Goal: Task Accomplishment & Management: Manage account settings

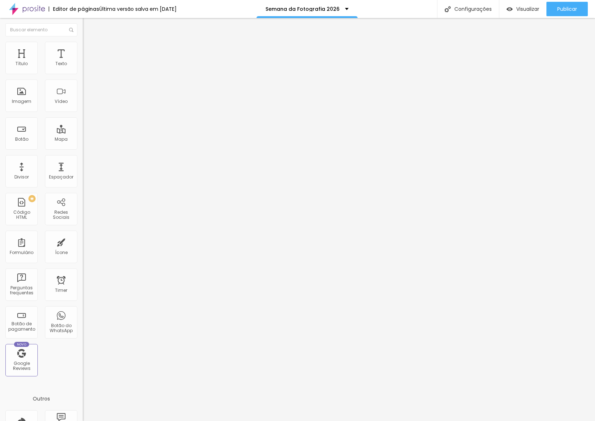
click at [83, 62] on span "Trocar imagem" at bounding box center [102, 59] width 39 height 6
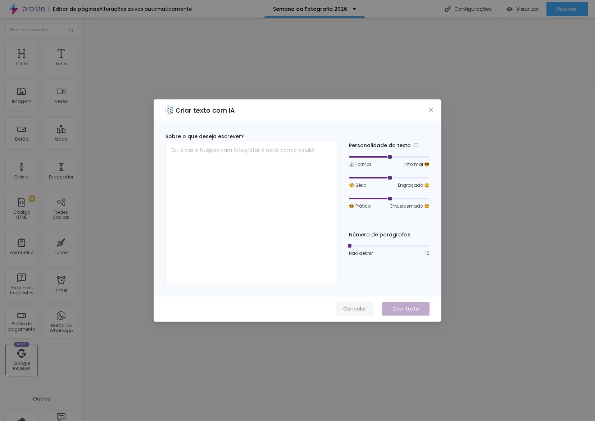
click at [355, 308] on span "Cancelar" at bounding box center [354, 309] width 23 height 8
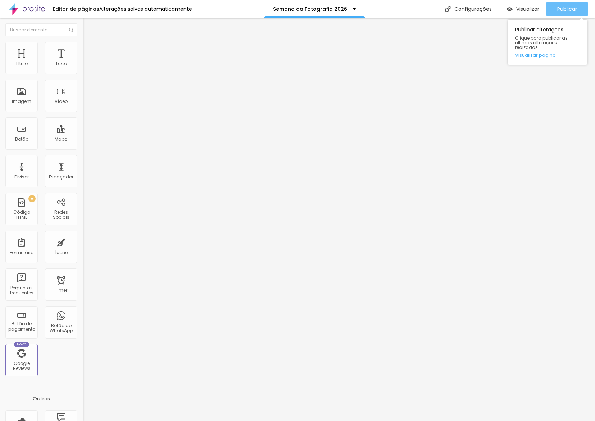
click at [569, 11] on span "Publicar" at bounding box center [567, 9] width 20 height 6
click at [83, 62] on span "Trocar imagem" at bounding box center [102, 59] width 39 height 6
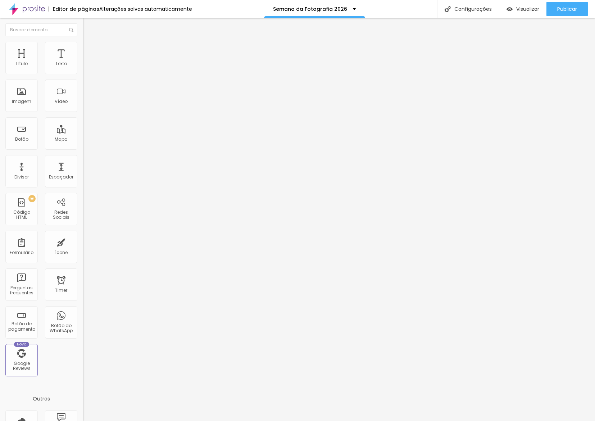
click at [83, 62] on span "Trocar imagem" at bounding box center [102, 59] width 39 height 6
click at [559, 8] on span "Publicar" at bounding box center [567, 9] width 20 height 6
click at [560, 10] on span "Publicar" at bounding box center [567, 9] width 20 height 6
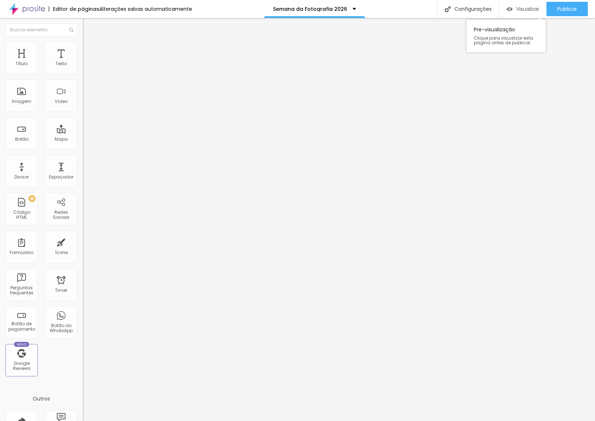
click at [525, 10] on span "Visualizar" at bounding box center [527, 9] width 23 height 6
click at [520, 5] on div "Visualizar" at bounding box center [523, 9] width 33 height 14
click at [547, 53] on link "Visualizar página" at bounding box center [547, 55] width 65 height 5
click at [568, 9] on span "Publicar" at bounding box center [567, 9] width 20 height 6
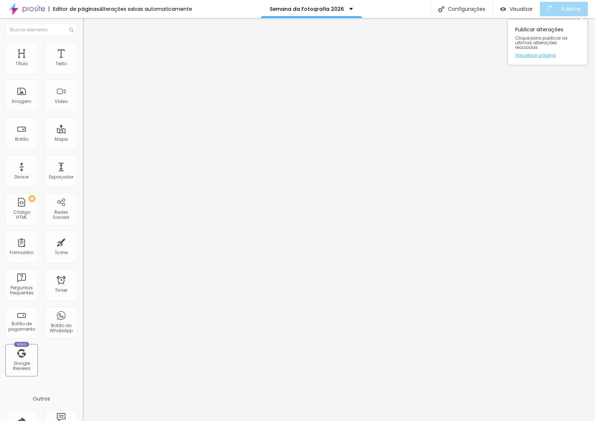
click at [552, 53] on link "Visualizar página" at bounding box center [547, 55] width 65 height 5
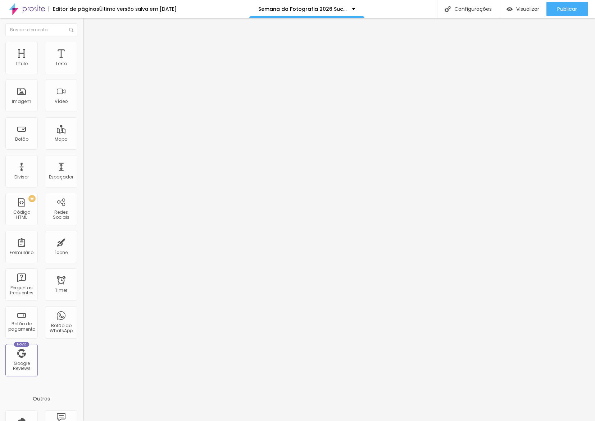
click at [83, 44] on ul "Estilo Avançado" at bounding box center [124, 42] width 83 height 14
click at [83, 46] on li "Avançado" at bounding box center [124, 45] width 83 height 7
type input "0"
drag, startPoint x: 35, startPoint y: 72, endPoint x: 0, endPoint y: 69, distance: 35.4
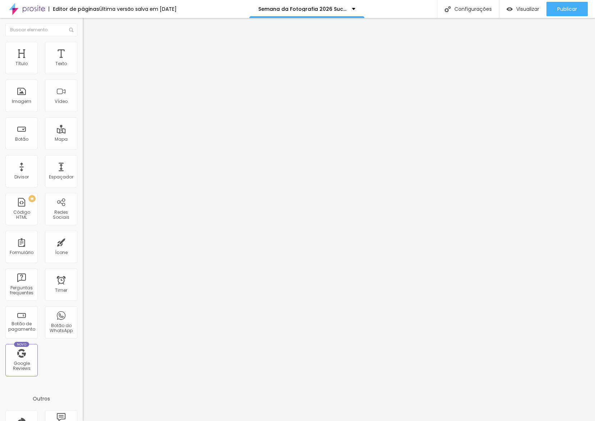
type input "0"
click at [83, 69] on div "0 Espaço de cima 0 Espaço de baixo ID Html Classes Html Visível nos dispositivo…" at bounding box center [124, 200] width 83 height 303
click at [83, 48] on li "Avançado" at bounding box center [124, 45] width 83 height 7
type input "30"
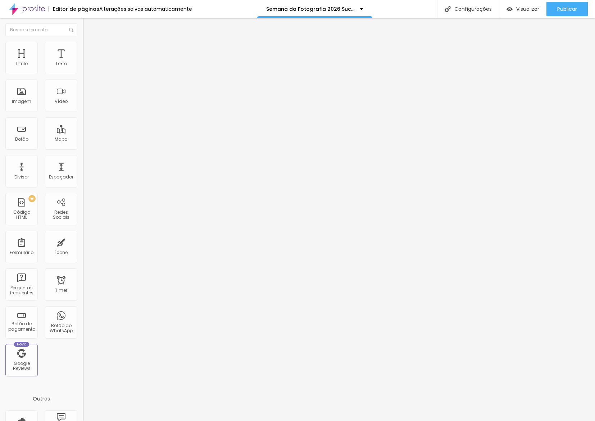
type input "16"
type input "14"
type input "13"
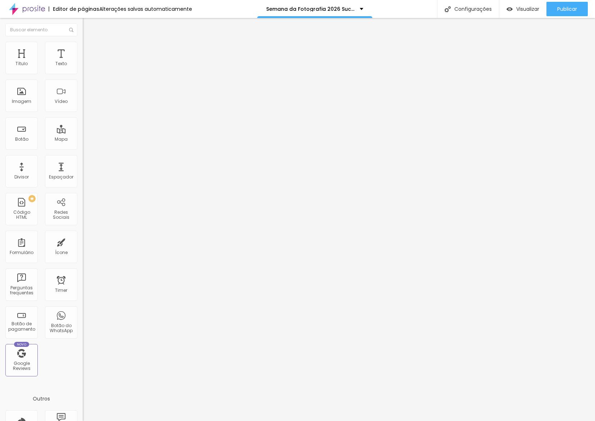
type input "13"
type input "0"
drag, startPoint x: 32, startPoint y: 71, endPoint x: 0, endPoint y: 72, distance: 31.7
type input "0"
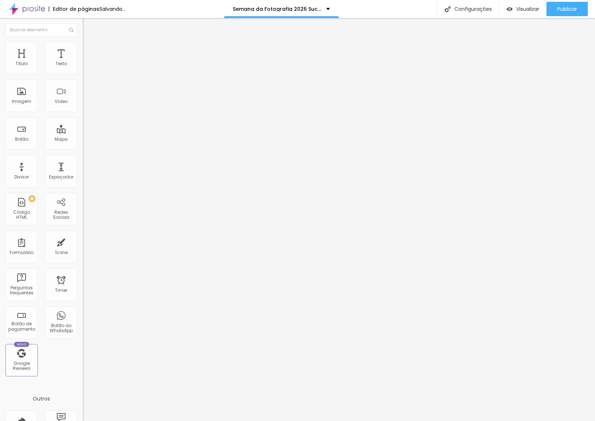
click at [83, 72] on div "0 Espaço de cima 0 Espaço de baixo ID Html Classes Html Visível nos dispositivo…" at bounding box center [124, 200] width 83 height 303
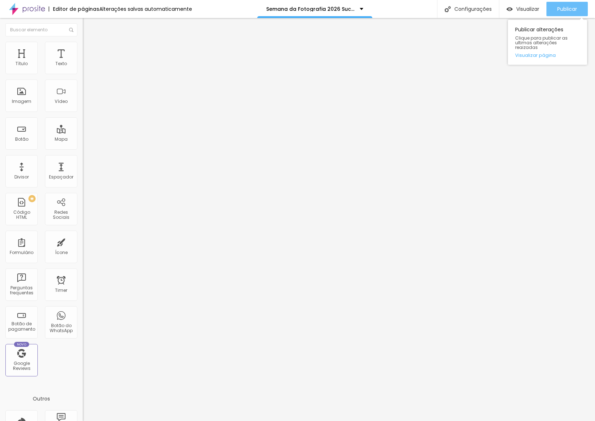
click at [574, 14] on div "Publicar" at bounding box center [567, 9] width 20 height 14
click at [83, 62] on span "Trocar imagem" at bounding box center [102, 59] width 39 height 6
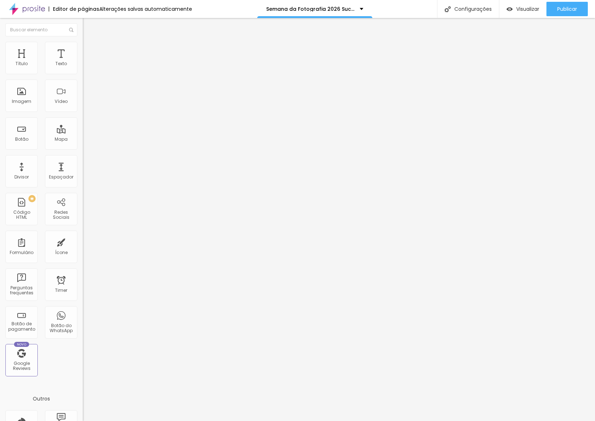
click at [568, 10] on span "Publicar" at bounding box center [567, 9] width 20 height 6
click at [83, 97] on img at bounding box center [85, 94] width 5 height 5
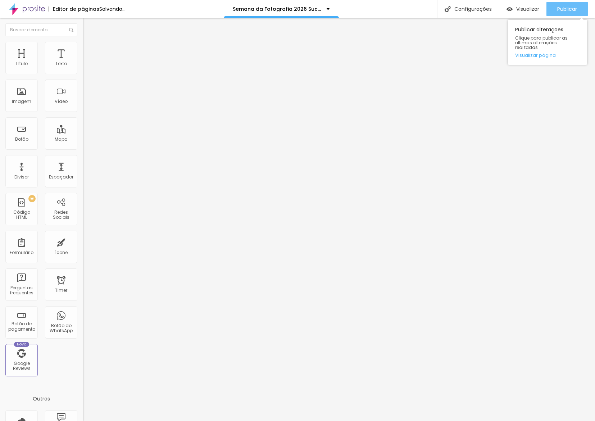
click at [560, 11] on span "Publicar" at bounding box center [567, 9] width 20 height 6
click at [553, 53] on link "Visualizar página" at bounding box center [547, 55] width 65 height 5
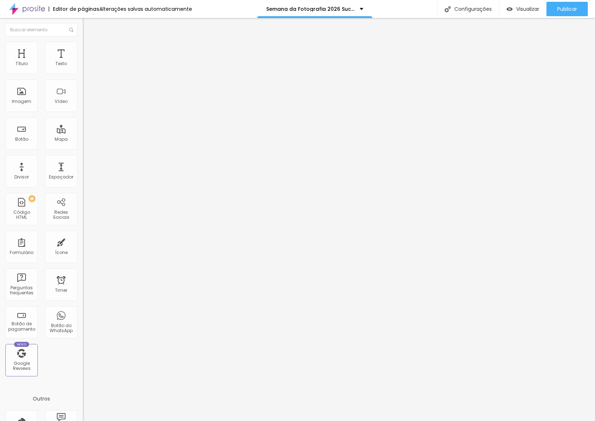
click at [89, 50] on span "Avançado" at bounding box center [101, 47] width 24 height 6
type input "5"
type input "6"
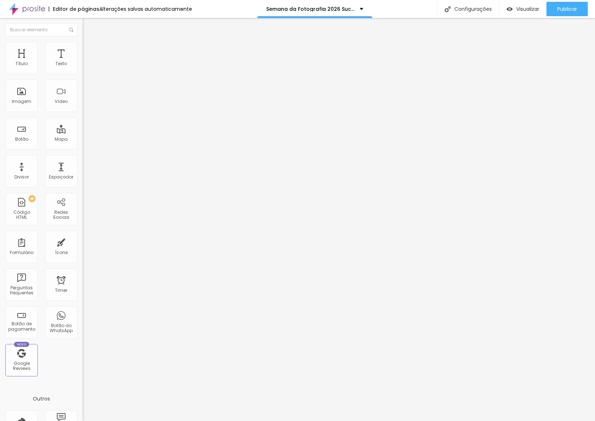
type input "12"
type input "14"
type input "16"
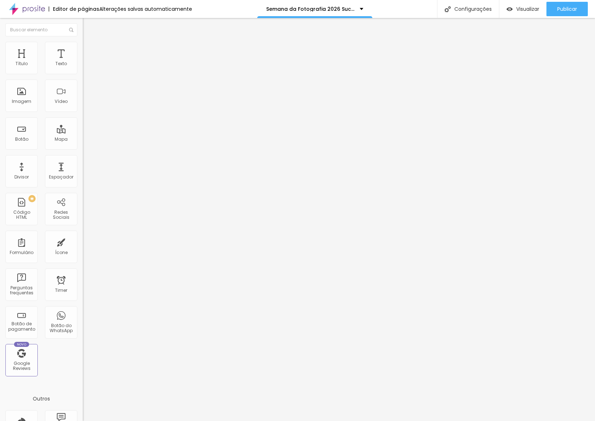
type input "16"
type input "17"
type input "18"
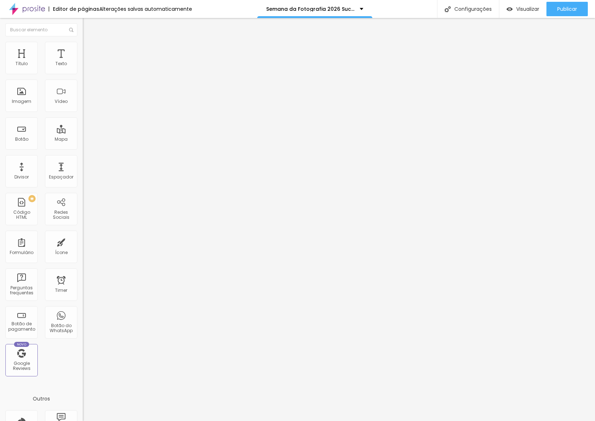
type input "20"
drag, startPoint x: 19, startPoint y: 87, endPoint x: 26, endPoint y: 85, distance: 7.3
type input "20"
click at [83, 234] on div at bounding box center [124, 237] width 83 height 6
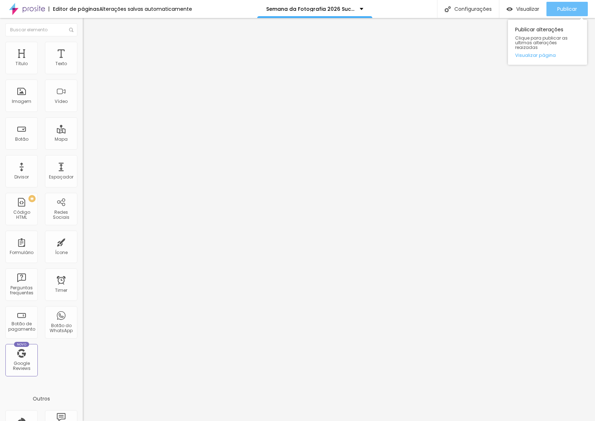
click at [572, 15] on div "Publicar" at bounding box center [567, 9] width 20 height 14
drag, startPoint x: 79, startPoint y: 52, endPoint x: 73, endPoint y: 52, distance: 5.4
click at [83, 49] on ul "Conteúdo Avançado" at bounding box center [124, 42] width 83 height 14
click at [89, 50] on span "Avançado" at bounding box center [101, 47] width 24 height 6
click at [83, 241] on input "0" at bounding box center [98, 245] width 31 height 8
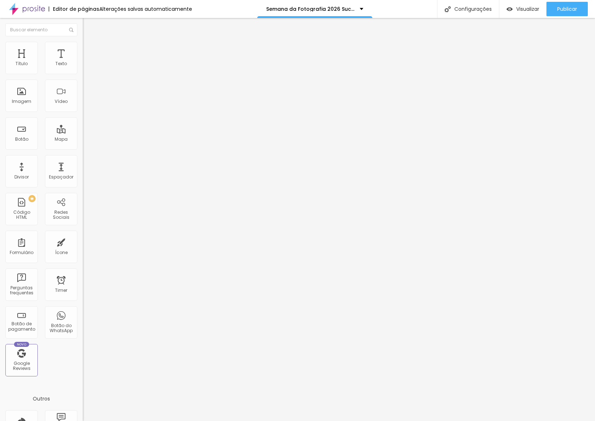
type input "20"
click at [560, 12] on span "Publicar" at bounding box center [567, 9] width 20 height 6
click at [83, 148] on input "https://" at bounding box center [126, 144] width 86 height 7
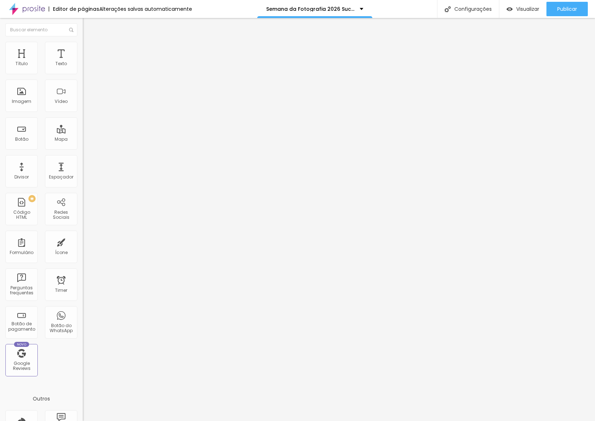
click at [83, 148] on input "https://" at bounding box center [126, 144] width 86 height 7
paste input "chat.whatsapp.com/JSFDV9glLkhGHp1zPy0V4C?mode=wwt"
type input "https://chat.whatsapp.com/JSFDV9glLkhGHp1zPy0V4C?mode=wwt"
click at [83, 157] on div at bounding box center [124, 157] width 83 height 0
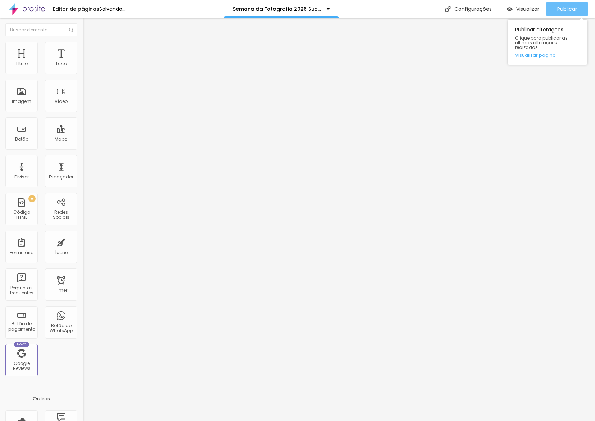
click at [579, 4] on button "Publicar" at bounding box center [567, 9] width 41 height 14
click at [570, 12] on span "Publicar" at bounding box center [567, 9] width 20 height 6
click at [541, 53] on link "Visualizar página" at bounding box center [547, 55] width 65 height 5
